Goal: Check status: Check status

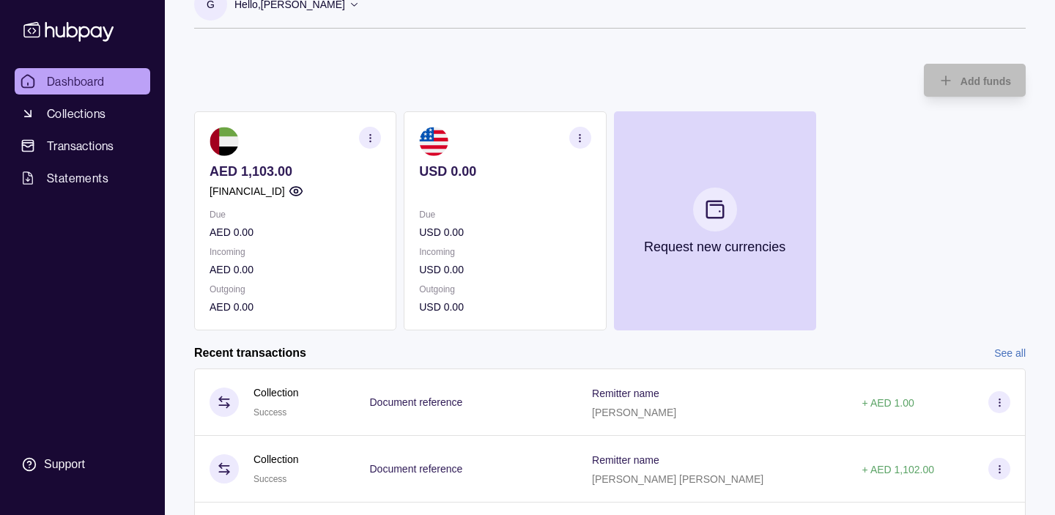
scroll to position [122, 0]
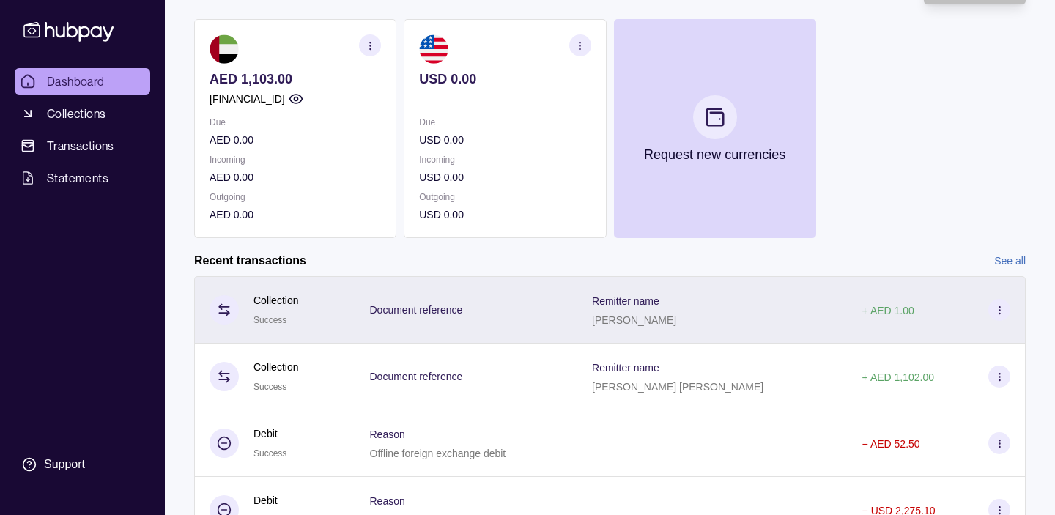
click at [592, 317] on p "[PERSON_NAME]" at bounding box center [634, 320] width 84 height 12
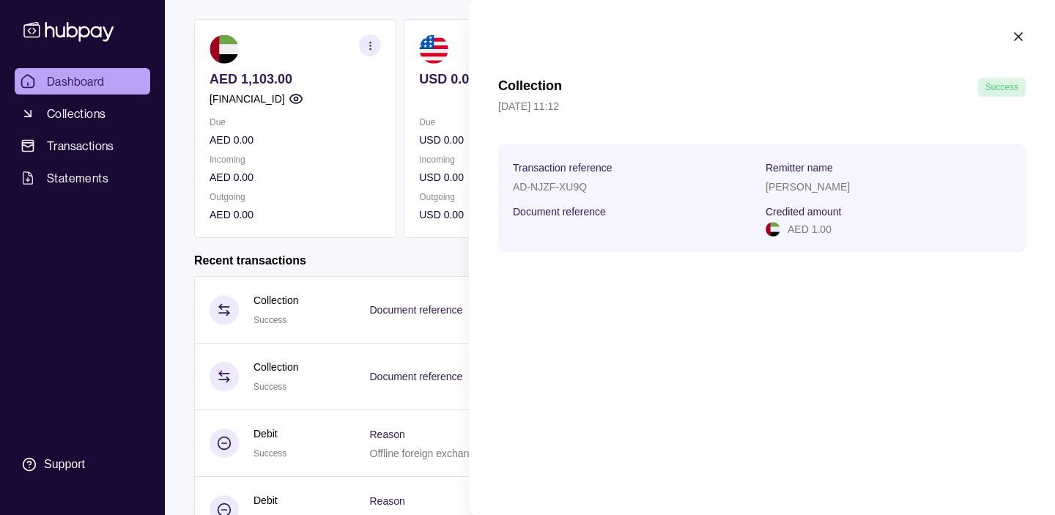
drag, startPoint x: 766, startPoint y: 187, endPoint x: 964, endPoint y: 188, distance: 198.6
click at [964, 188] on div "[PERSON_NAME]" at bounding box center [888, 186] width 245 height 18
copy p "[PERSON_NAME]"
click at [654, 363] on div "Collection Success [DATE] 11:12 Transaction reference AD-NJZF-XU9Q Remitter nam…" at bounding box center [762, 257] width 586 height 515
click at [1022, 34] on icon "button" at bounding box center [1018, 36] width 15 height 15
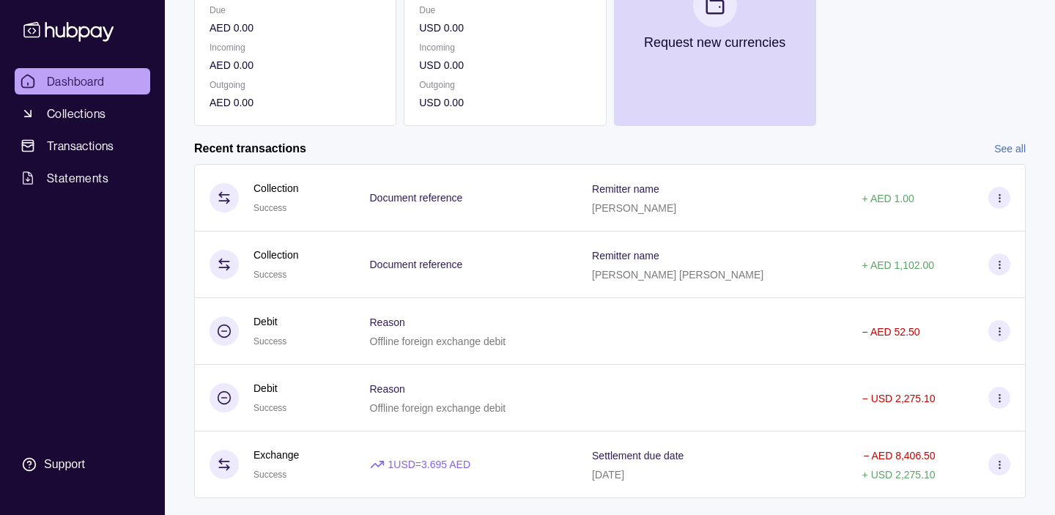
scroll to position [264, 0]
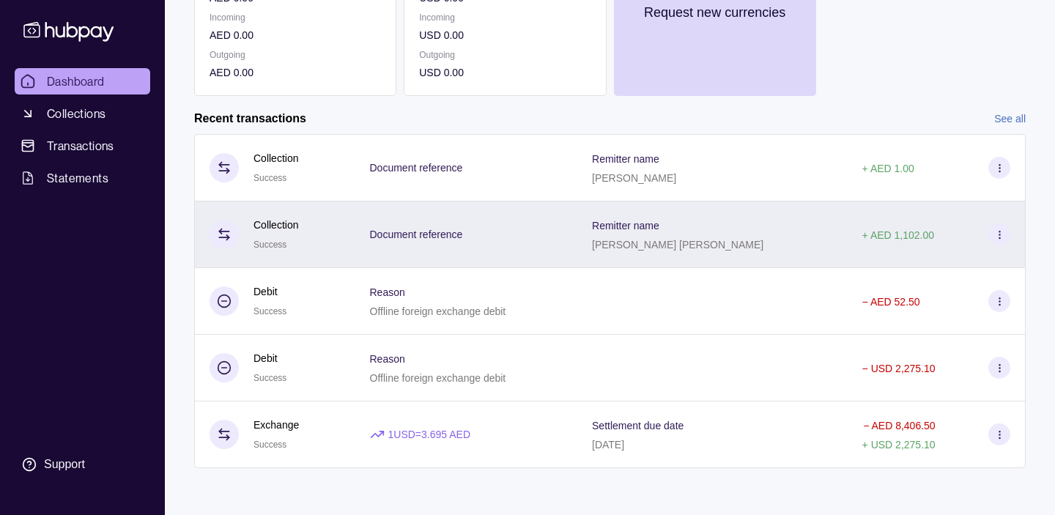
click at [587, 239] on div "Remitter name [PERSON_NAME] [PERSON_NAME]" at bounding box center [712, 234] width 270 height 67
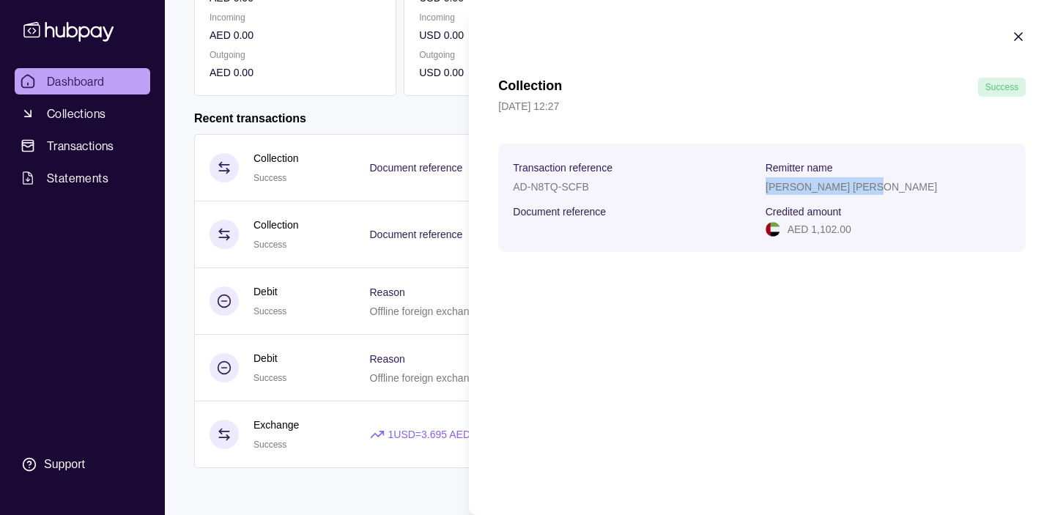
drag, startPoint x: 765, startPoint y: 185, endPoint x: 889, endPoint y: 193, distance: 124.9
click at [889, 193] on section "Transaction reference AD-N8TQ-SCFB Remitter name [PERSON_NAME] [PERSON_NAME] Do…" at bounding box center [762, 197] width 498 height 79
copy p "[PERSON_NAME] [PERSON_NAME]"
